Goal: Download file/media

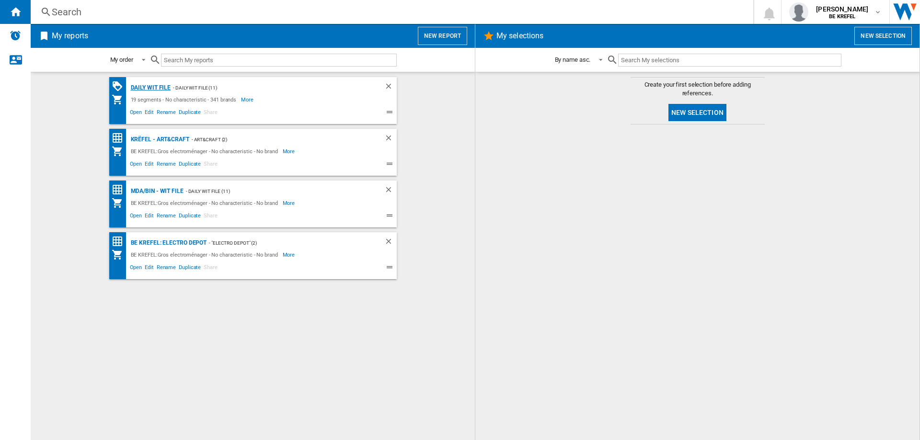
click at [138, 82] on div "Daily WIT file" at bounding box center [149, 88] width 43 height 12
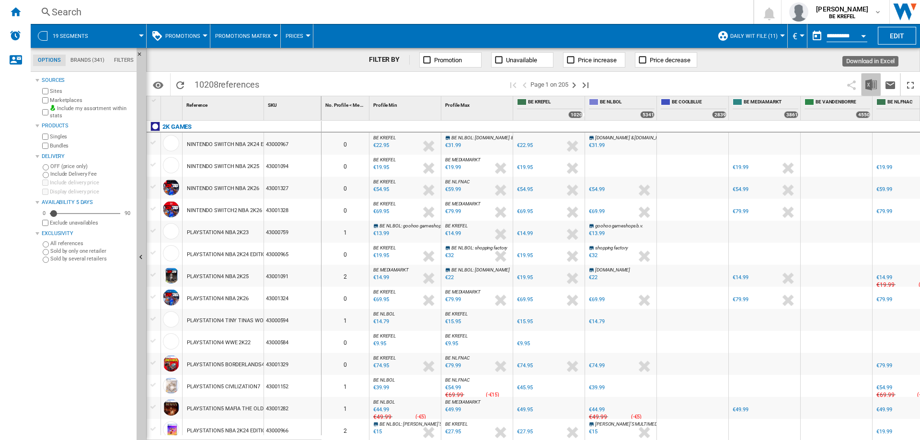
click at [869, 87] on img "Download in Excel" at bounding box center [871, 85] width 12 height 12
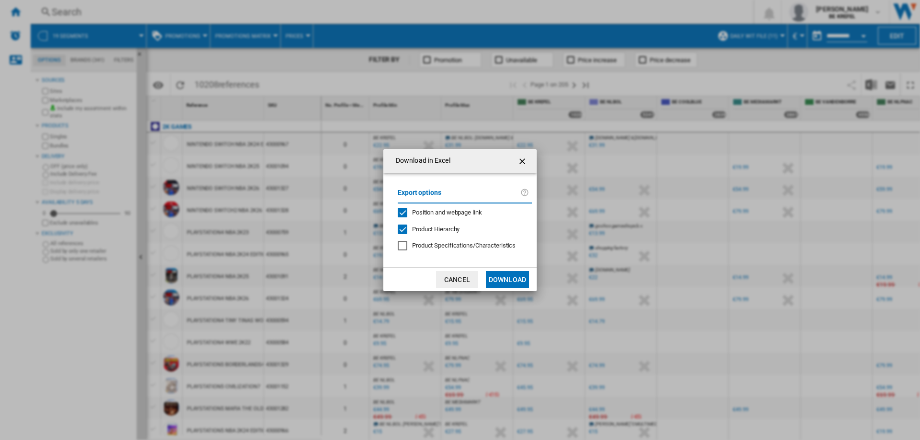
click at [505, 279] on button "Download" at bounding box center [507, 279] width 43 height 17
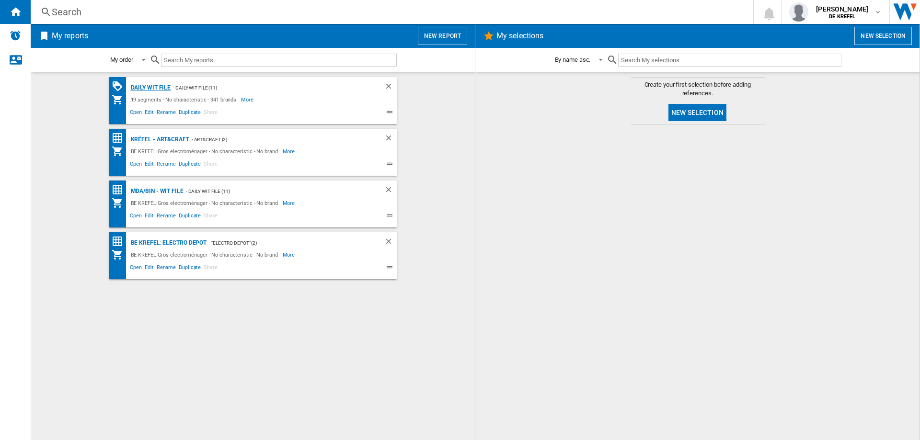
click at [161, 88] on div "Daily WIT file" at bounding box center [149, 88] width 43 height 12
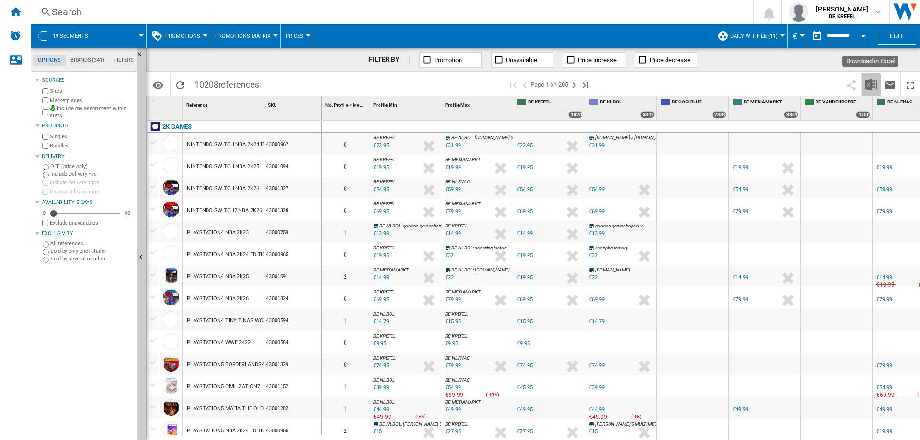
click at [870, 88] on img "Download in Excel" at bounding box center [871, 85] width 12 height 12
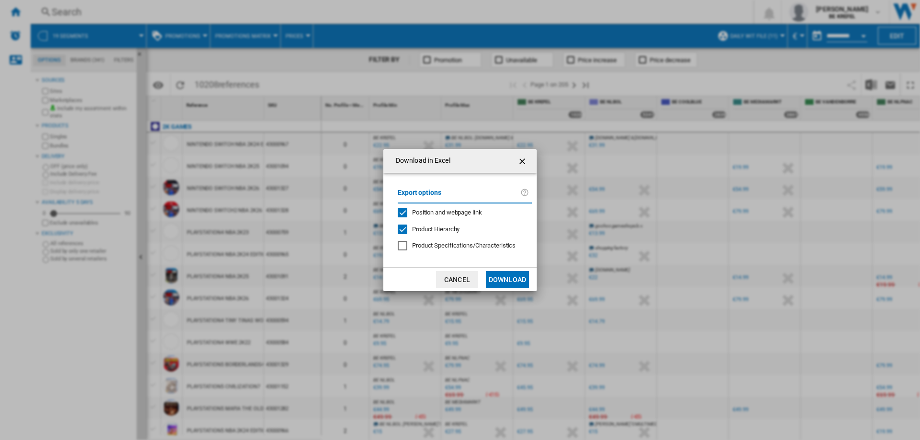
click at [514, 277] on button "Download" at bounding box center [507, 279] width 43 height 17
